Goal: Task Accomplishment & Management: Manage account settings

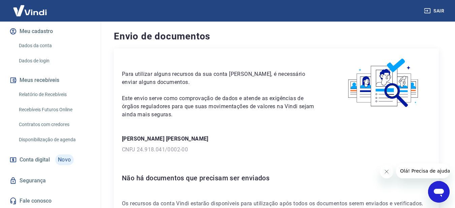
scroll to position [88, 0]
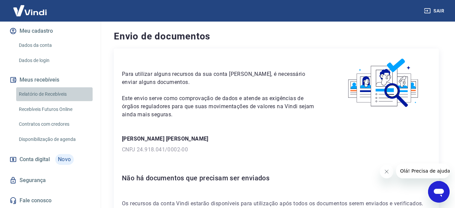
click at [63, 92] on link "Relatório de Recebíveis" at bounding box center [54, 94] width 76 height 14
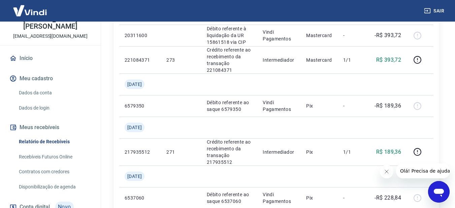
scroll to position [88, 0]
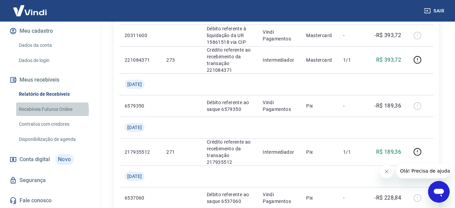
click at [45, 110] on link "Recebíveis Futuros Online" at bounding box center [54, 109] width 76 height 14
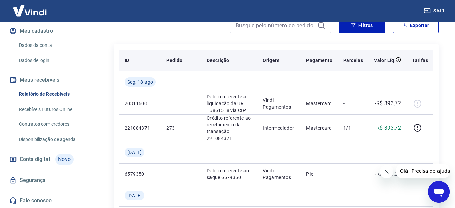
scroll to position [67, 0]
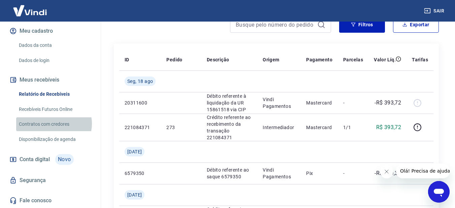
click at [54, 124] on link "Contratos com credores" at bounding box center [54, 124] width 76 height 14
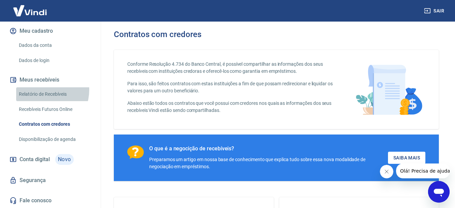
click at [40, 90] on link "Relatório de Recebíveis" at bounding box center [54, 94] width 76 height 14
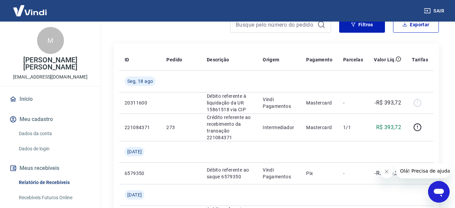
scroll to position [88, 0]
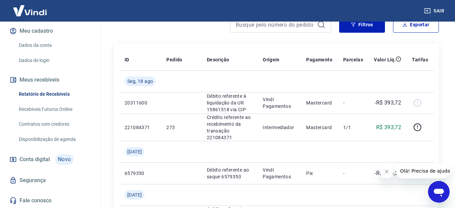
click at [60, 139] on link "Disponibilização de agenda" at bounding box center [54, 139] width 76 height 14
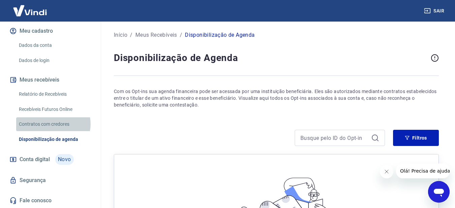
click at [53, 124] on link "Contratos com credores" at bounding box center [54, 124] width 76 height 14
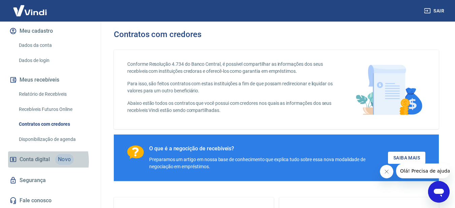
click at [37, 161] on span "Conta digital" at bounding box center [35, 159] width 30 height 9
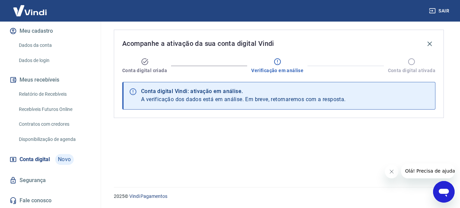
drag, startPoint x: 255, startPoint y: 89, endPoint x: 238, endPoint y: 87, distance: 16.3
click at [254, 89] on div "Conta digital Vindi: ativação em análise." at bounding box center [243, 91] width 205 height 8
click at [136, 70] on span "Conta digital criada" at bounding box center [144, 70] width 45 height 7
click at [47, 42] on link "Dados da conta" at bounding box center [54, 45] width 76 height 14
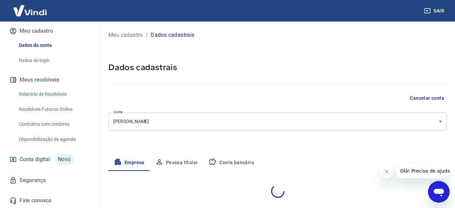
select select "SP"
select select "business"
click at [46, 60] on link "Dados de login" at bounding box center [54, 61] width 76 height 14
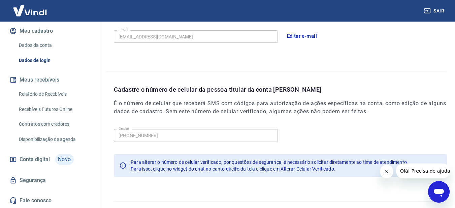
scroll to position [224, 0]
